Goal: Check status: Check status

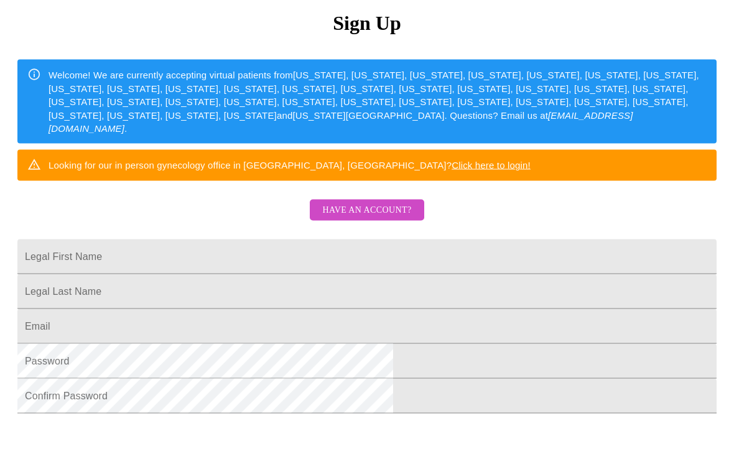
scroll to position [161, 0]
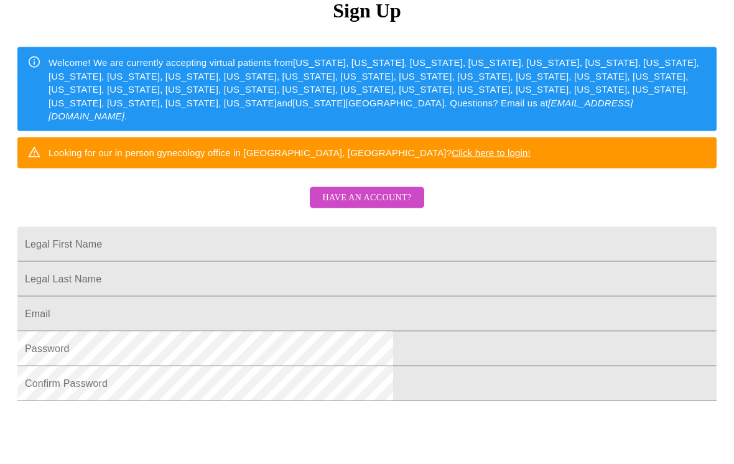
click at [439, 261] on input "Legal First Name" at bounding box center [366, 244] width 699 height 35
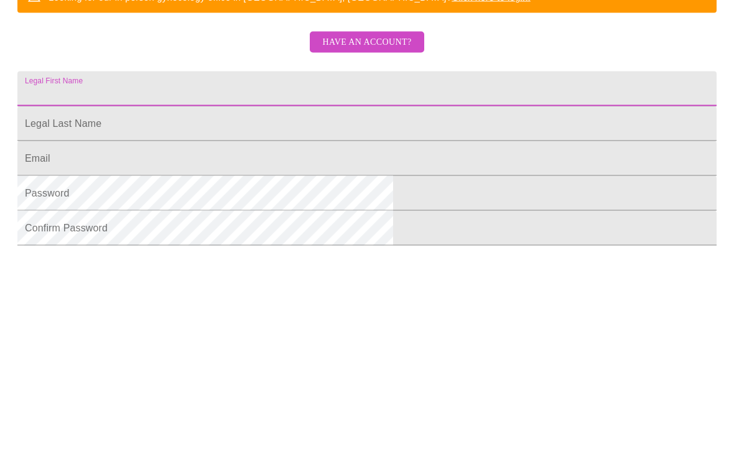
click at [376, 190] on span "Have an account?" at bounding box center [366, 198] width 89 height 16
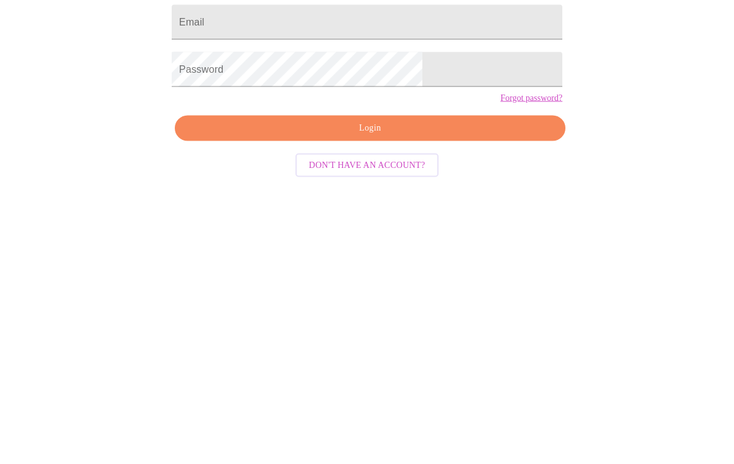
scroll to position [12, 0]
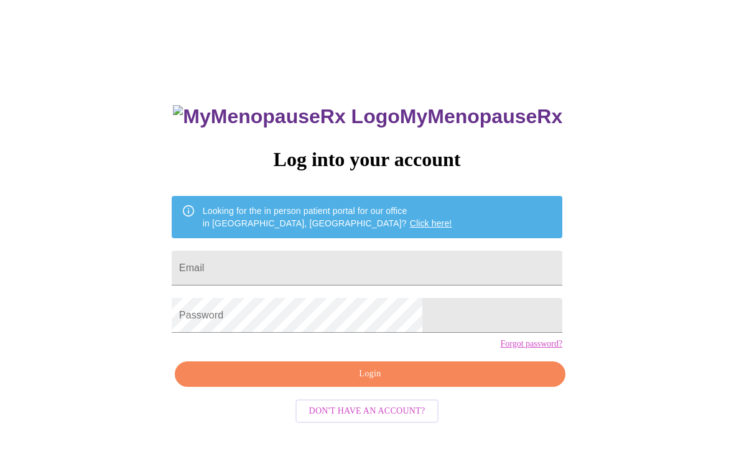
click at [426, 267] on input "Email" at bounding box center [367, 268] width 390 height 35
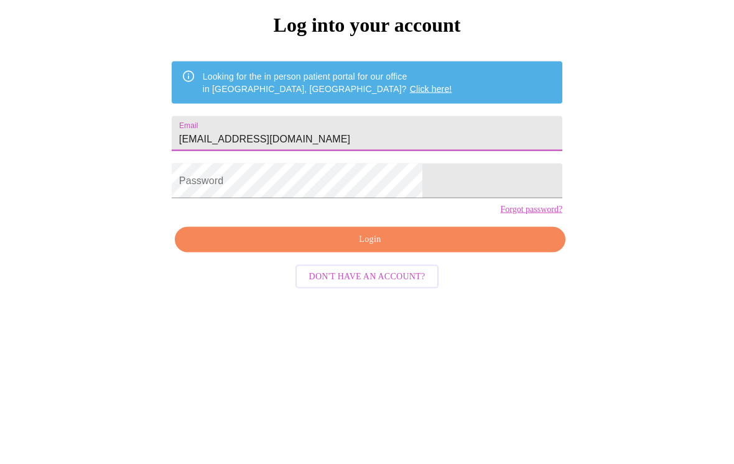
type input "[EMAIL_ADDRESS][DOMAIN_NAME]"
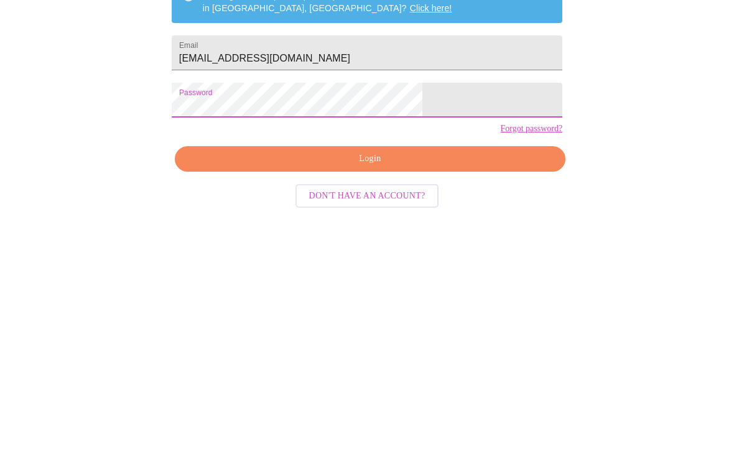
click at [389, 366] on span "Login" at bounding box center [370, 374] width 362 height 16
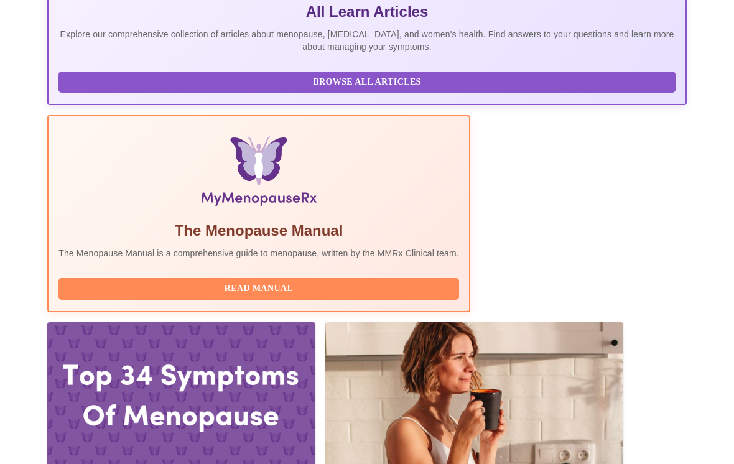
scroll to position [321, 0]
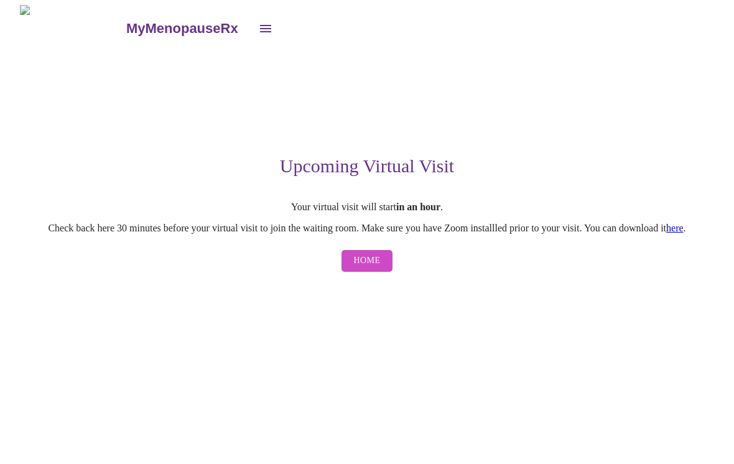
click at [377, 261] on span "Home" at bounding box center [367, 261] width 27 height 16
